Goal: Use online tool/utility: Utilize a website feature to perform a specific function

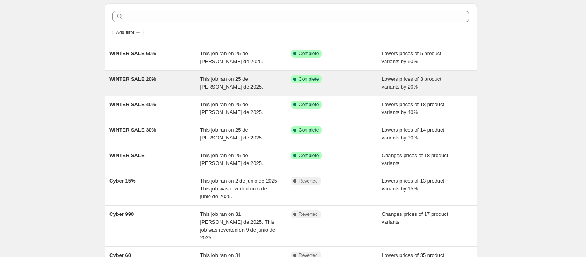
scroll to position [35, 0]
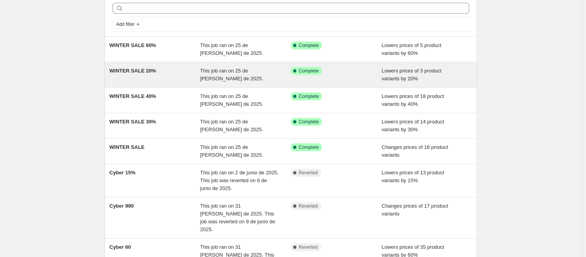
click at [251, 76] on div "This job ran on 25 de [PERSON_NAME] de 2025." at bounding box center [245, 75] width 91 height 16
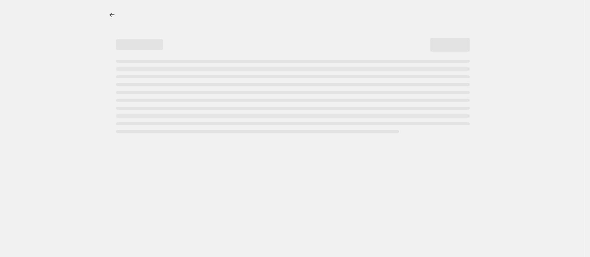
select select "percentage"
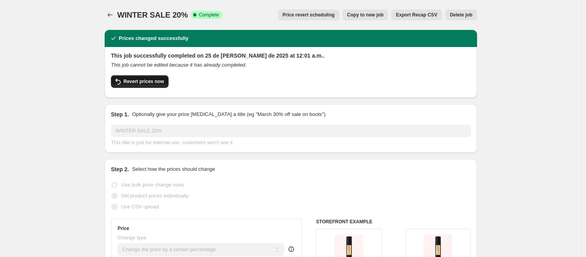
click at [140, 82] on span "Revert prices now" at bounding box center [143, 81] width 40 height 6
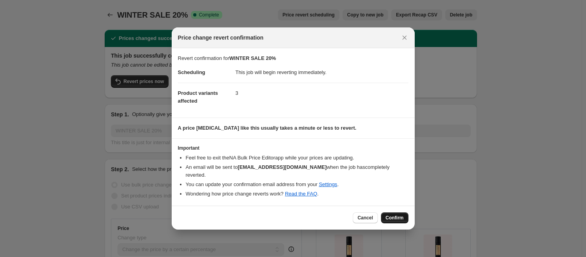
click at [393, 215] on span "Confirm" at bounding box center [394, 218] width 18 height 6
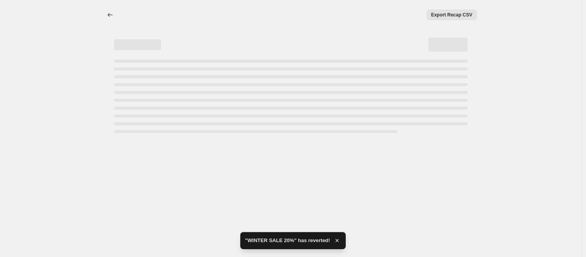
select select "percentage"
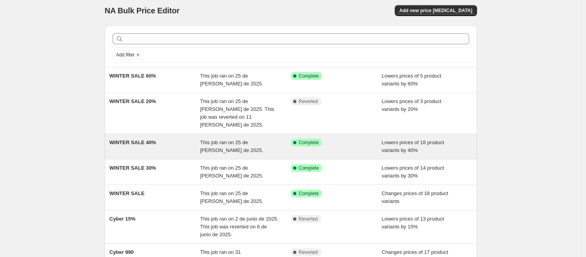
scroll to position [12, 0]
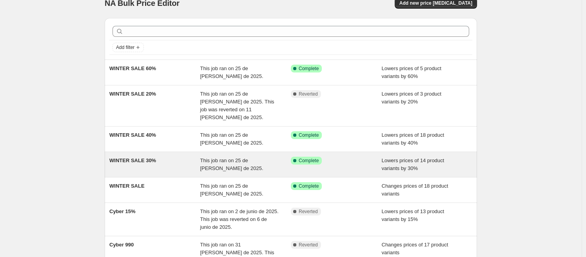
click at [352, 157] on div "Success Complete Complete" at bounding box center [336, 165] width 91 height 16
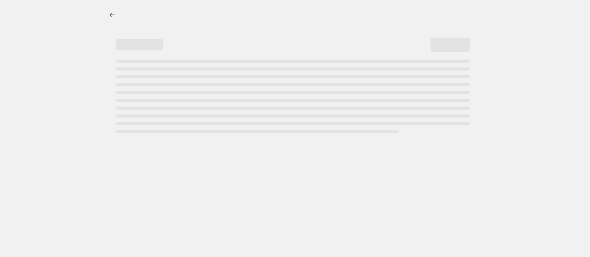
select select "percentage"
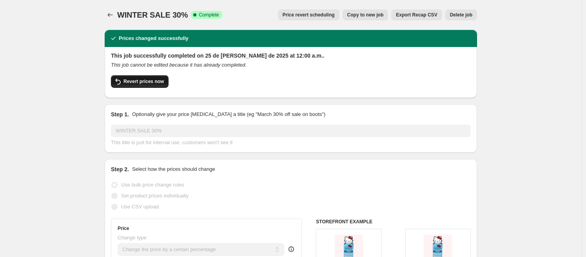
click at [146, 83] on span "Revert prices now" at bounding box center [143, 81] width 40 height 6
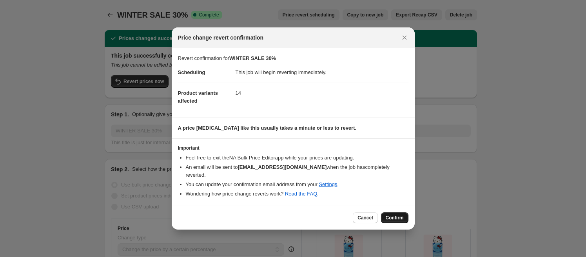
click at [392, 215] on span "Confirm" at bounding box center [394, 218] width 18 height 6
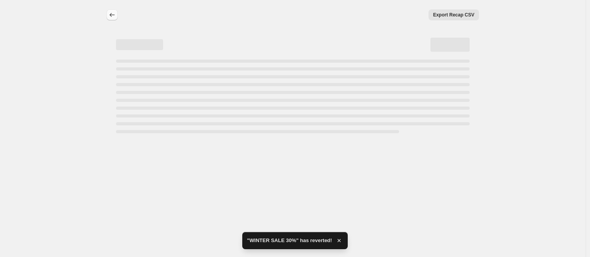
select select "percentage"
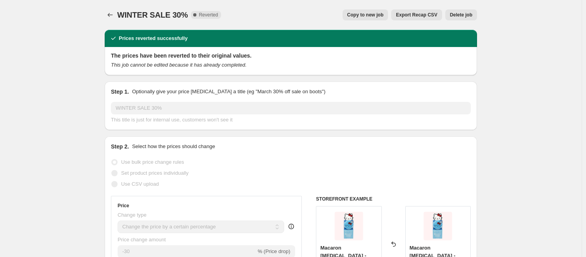
click at [107, 12] on button "Price change jobs" at bounding box center [110, 14] width 11 height 11
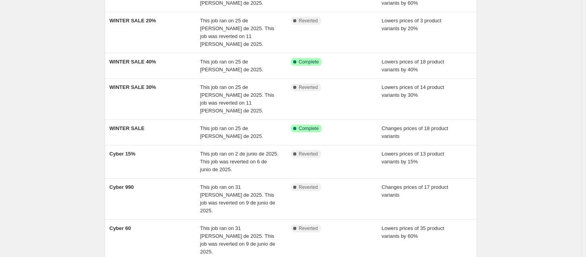
scroll to position [86, 0]
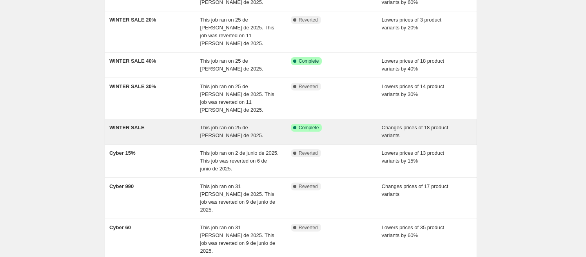
click at [261, 125] on span "This job ran on 25 de [PERSON_NAME] de 2025." at bounding box center [231, 132] width 63 height 14
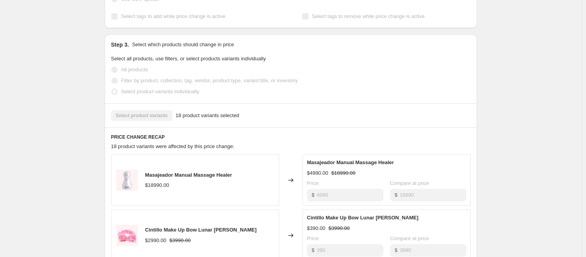
scroll to position [4, 0]
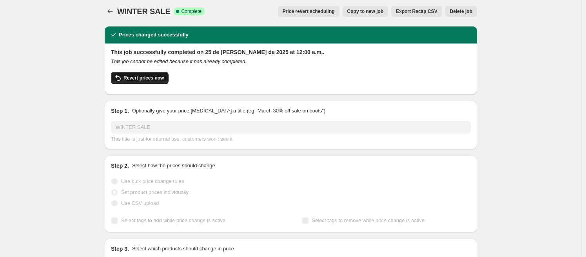
click at [138, 76] on span "Revert prices now" at bounding box center [143, 78] width 40 height 6
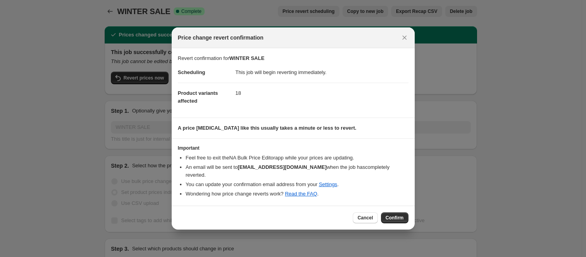
click at [392, 212] on button "Confirm" at bounding box center [394, 217] width 27 height 11
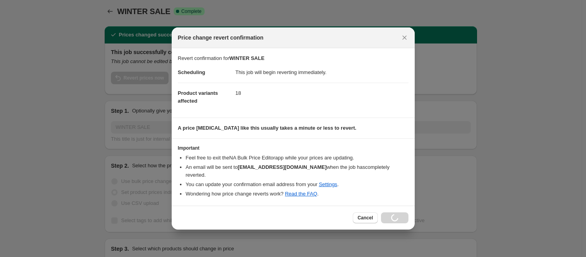
scroll to position [4, 0]
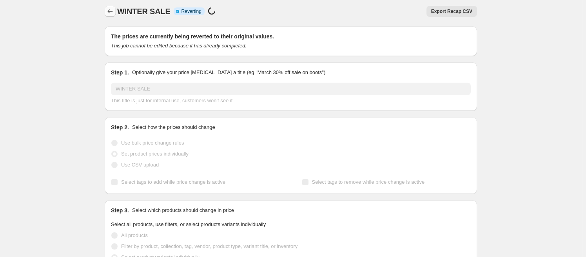
click at [113, 13] on icon "Price change jobs" at bounding box center [110, 11] width 8 height 8
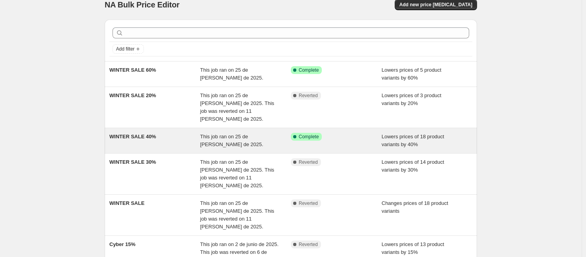
scroll to position [19, 0]
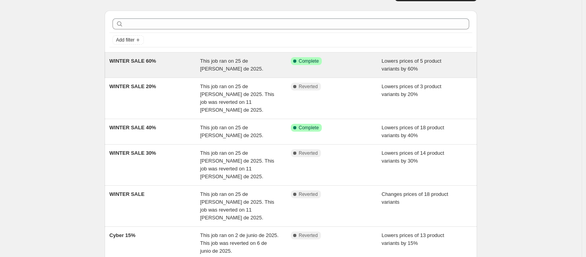
click at [168, 69] on div "WINTER SALE 60%" at bounding box center [154, 65] width 91 height 16
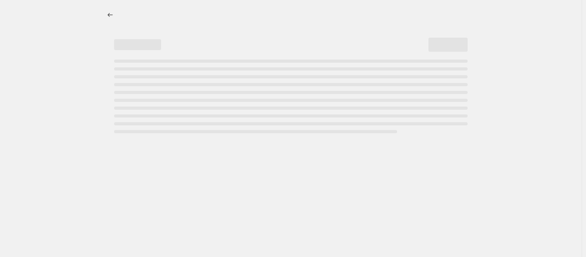
select select "percentage"
select select "collection"
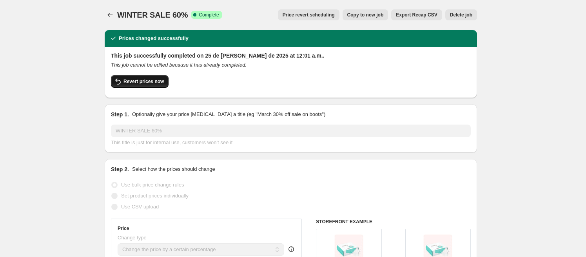
click at [132, 75] on button "Revert prices now" at bounding box center [140, 81] width 58 height 13
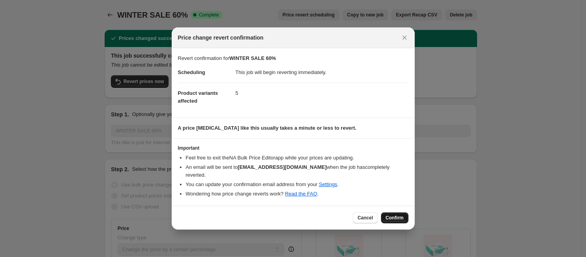
click at [400, 215] on span "Confirm" at bounding box center [394, 218] width 18 height 6
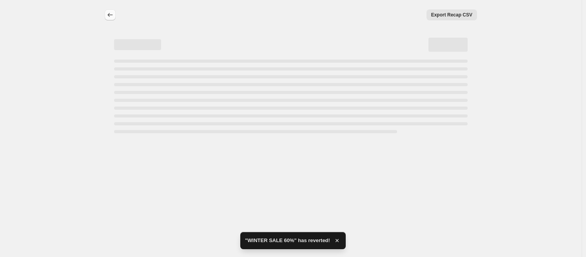
select select "percentage"
select select "collection"
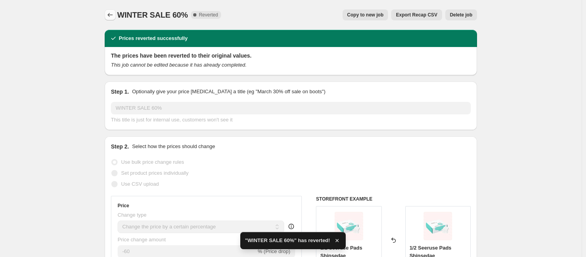
click at [112, 15] on icon "Price change jobs" at bounding box center [110, 15] width 8 height 8
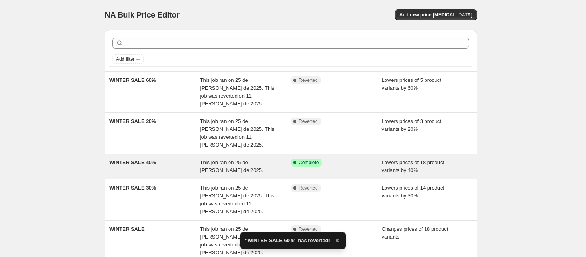
click at [222, 159] on div "This job ran on 25 de [PERSON_NAME] de 2025." at bounding box center [245, 167] width 91 height 16
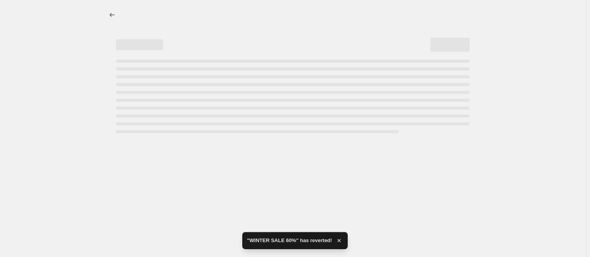
select select "percentage"
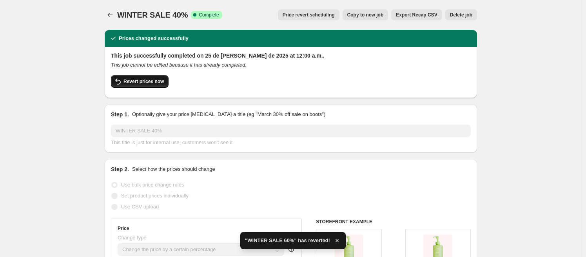
click at [141, 79] on span "Revert prices now" at bounding box center [143, 81] width 40 height 6
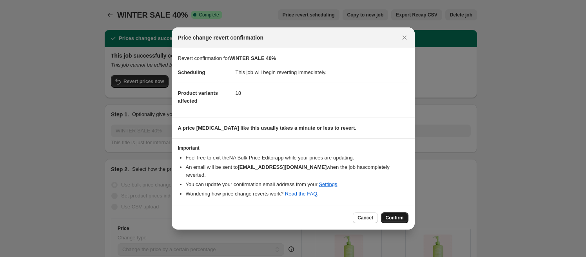
click at [397, 215] on span "Confirm" at bounding box center [394, 218] width 18 height 6
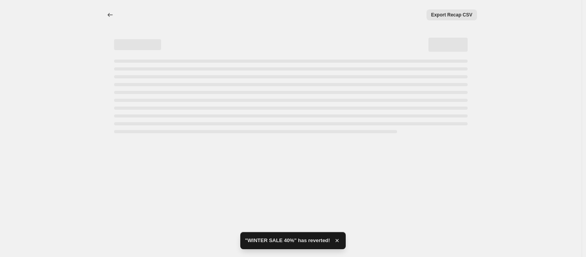
select select "percentage"
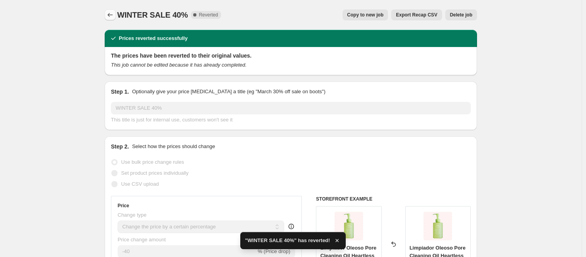
click at [110, 11] on button "Price change jobs" at bounding box center [110, 14] width 11 height 11
